Goal: Task Accomplishment & Management: Manage account settings

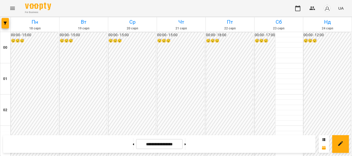
scroll to position [547, 0]
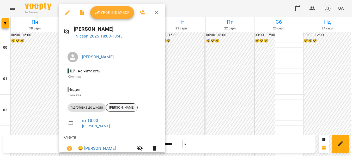
click at [120, 109] on span "[PERSON_NAME]" at bounding box center [121, 107] width 31 height 5
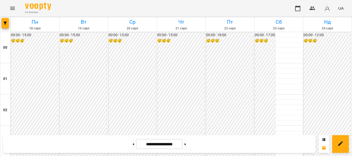
scroll to position [469, 0]
